Goal: Information Seeking & Learning: Learn about a topic

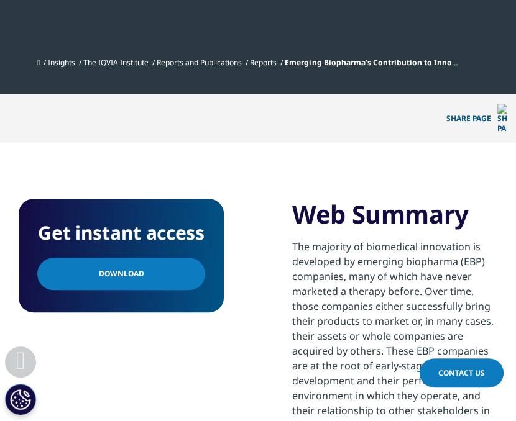
scroll to position [658, 0]
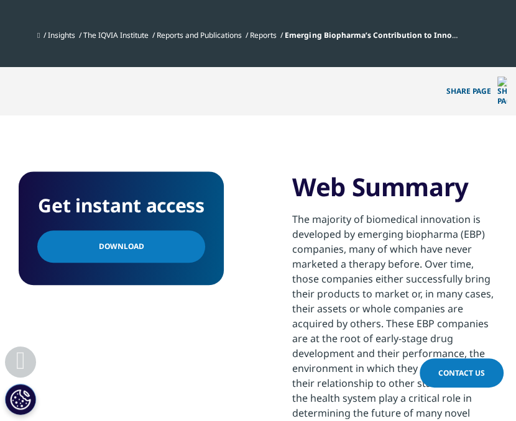
click at [162, 230] on link "Download" at bounding box center [121, 246] width 168 height 32
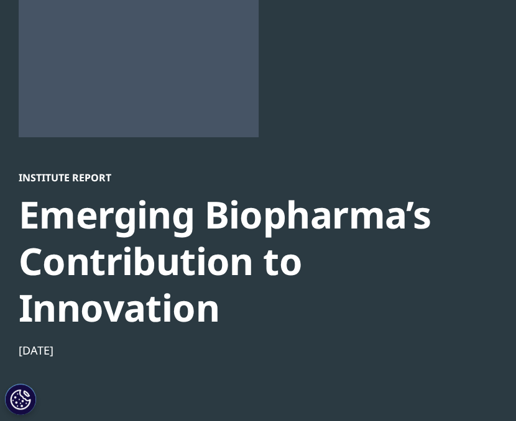
scroll to position [0, 0]
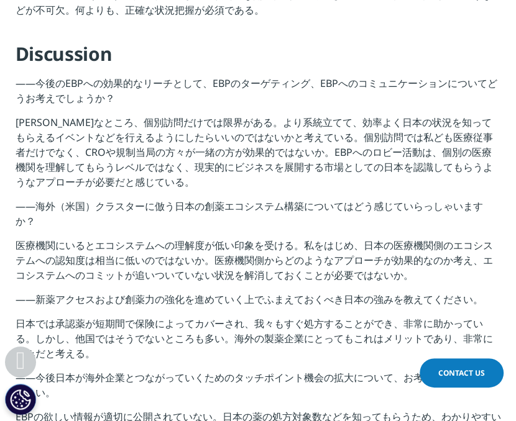
scroll to position [2503, 0]
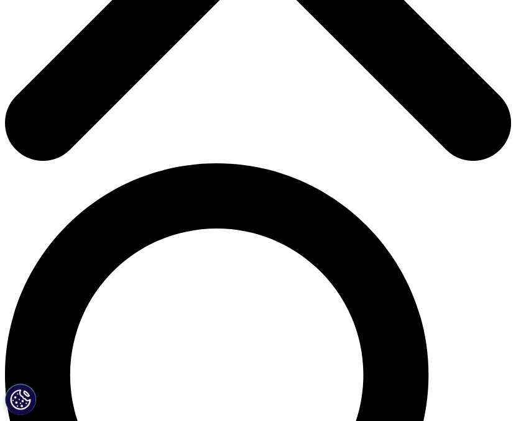
scroll to position [357, 0]
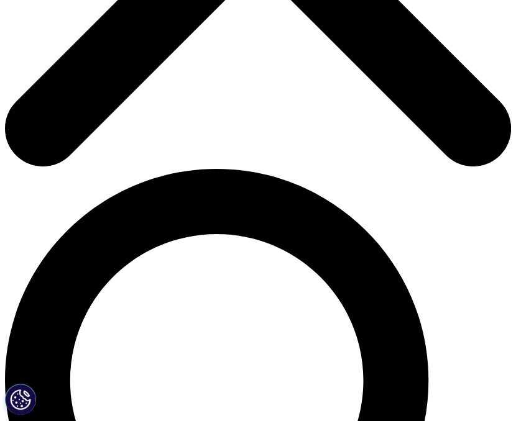
drag, startPoint x: 22, startPoint y: 117, endPoint x: 395, endPoint y: 126, distance: 373.4
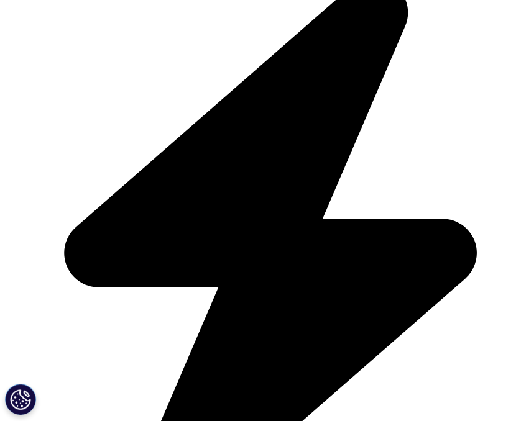
copy div "Emerging Biopharma"
